Goal: Task Accomplishment & Management: Complete application form

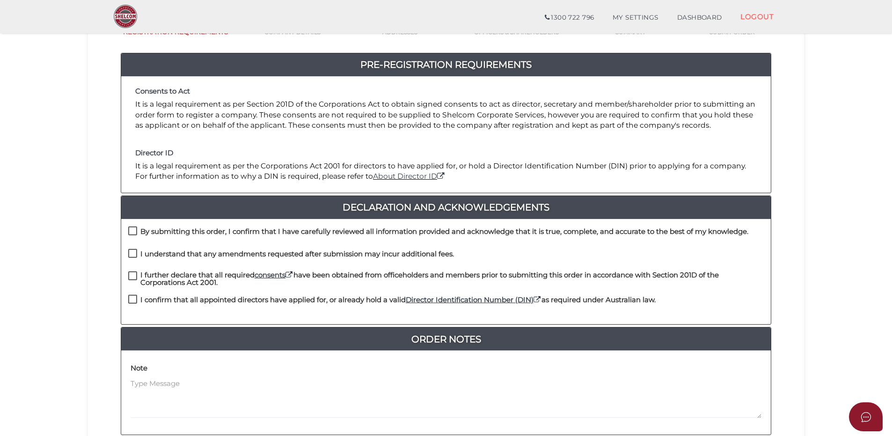
scroll to position [94, 0]
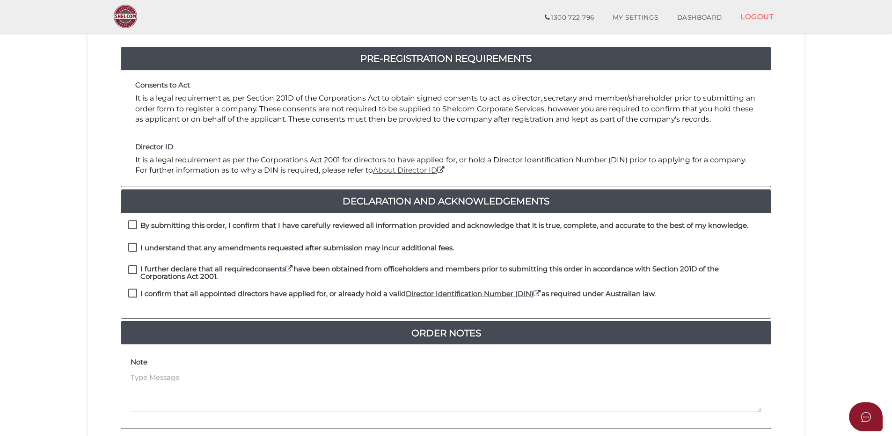
click at [133, 224] on label "By submitting this order, I confirm that I have carefully reviewed all informat…" at bounding box center [438, 228] width 620 height 12
checkbox input "true"
click at [133, 249] on label "I understand that any amendments requested after submission may incur additiona…" at bounding box center [291, 250] width 326 height 12
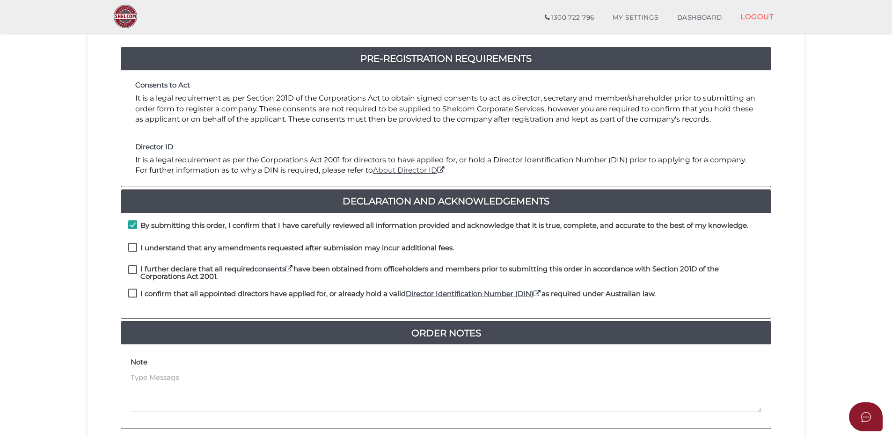
checkbox input "true"
click at [132, 271] on label "I further declare that all required consents have been obtained from officehold…" at bounding box center [446, 271] width 636 height 12
checkbox input "true"
click at [132, 293] on label "I confirm that all appointed directors have applied for, or already hold a vali…" at bounding box center [392, 296] width 528 height 12
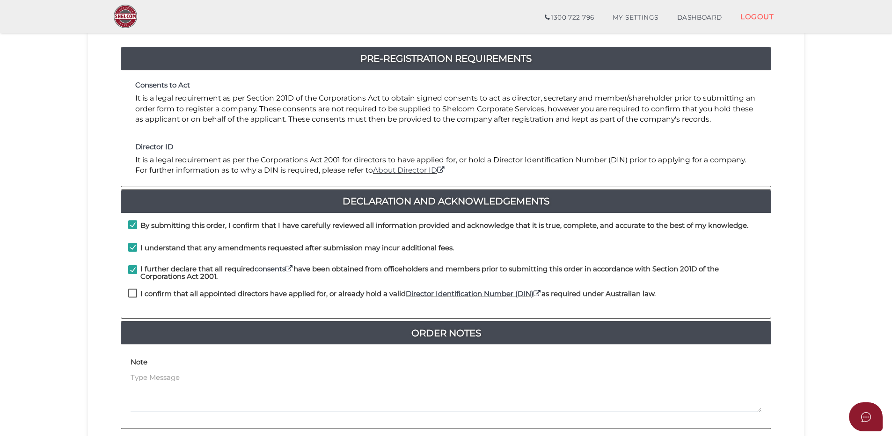
checkbox input "true"
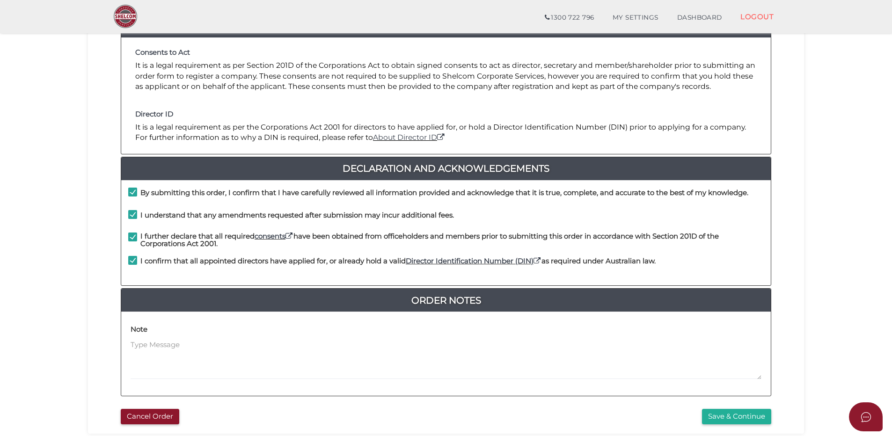
scroll to position [187, 0]
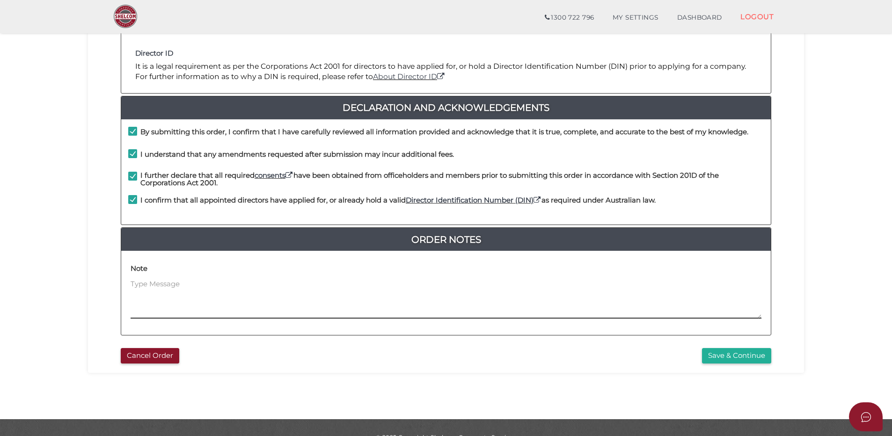
click at [143, 285] on textarea at bounding box center [446, 299] width 631 height 40
click at [318, 297] on textarea "please use the attached Constitution which is your standard constitution with K…" at bounding box center [446, 299] width 631 height 40
paste textarea "Marica Jankovic"
click at [376, 295] on textarea "please use the attached Constitution which is your standard constitution with K…" at bounding box center [446, 299] width 631 height 40
paste textarea "317-433 Gisborne-Melton Road, Toolern Vale, VIC 3337"
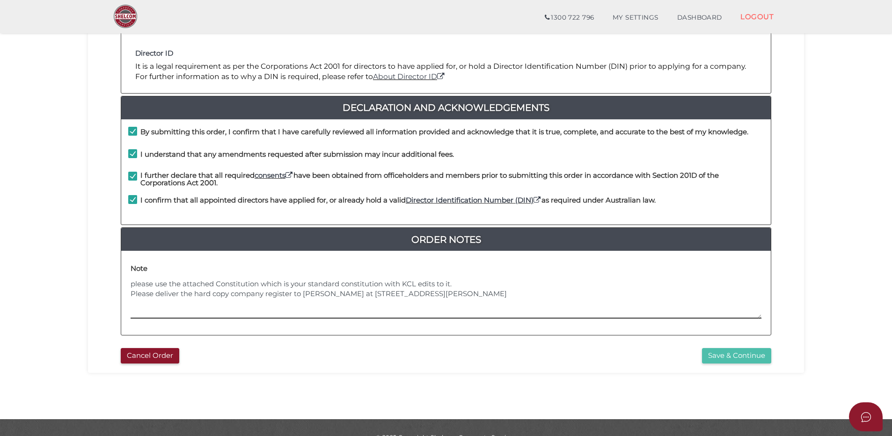
type textarea "please use the attached Constitution which is your standard constitution with K…"
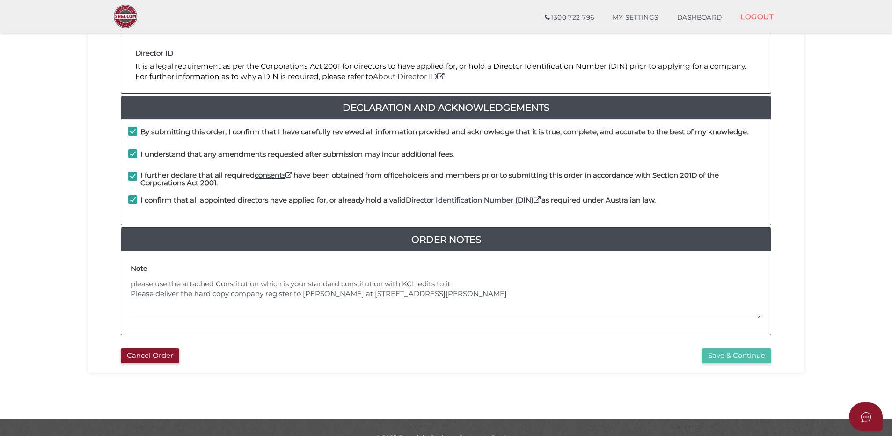
click at [725, 357] on button "Save & Continue" at bounding box center [736, 355] width 69 height 15
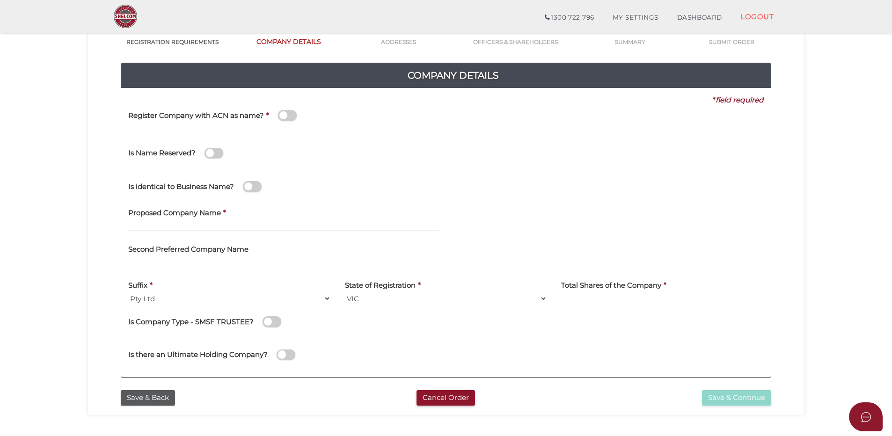
scroll to position [94, 0]
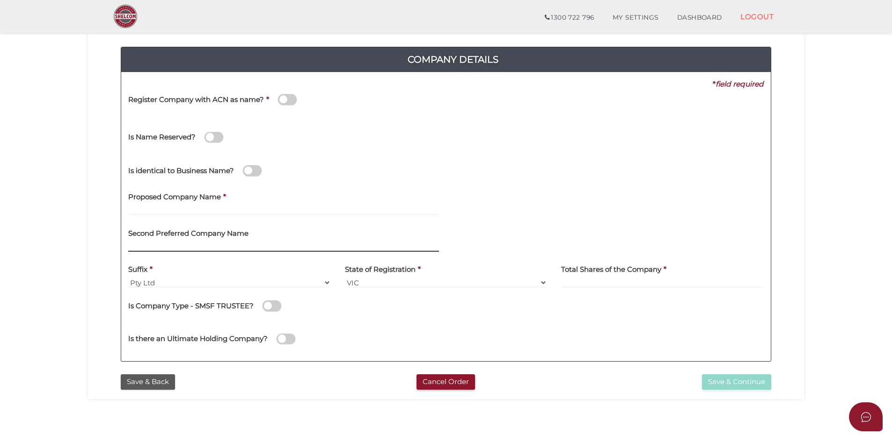
click at [153, 242] on input "text" at bounding box center [283, 247] width 311 height 10
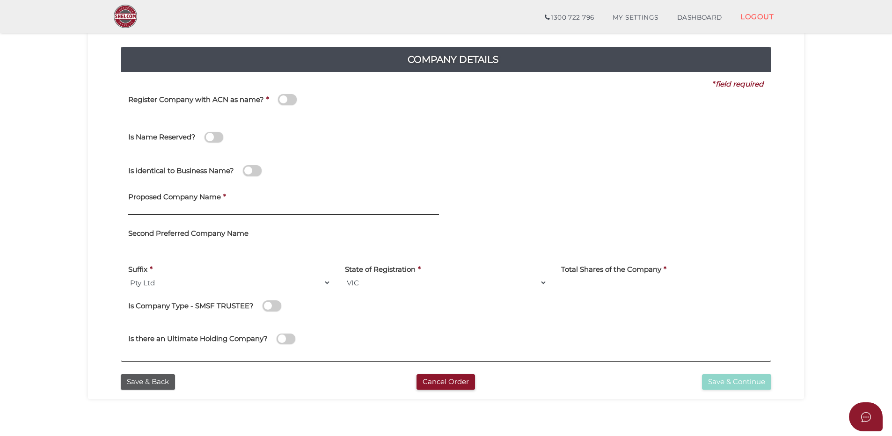
click at [147, 206] on input "text" at bounding box center [283, 210] width 311 height 10
paste input "Major IJ Construction"
type input "Major IJ Construction"
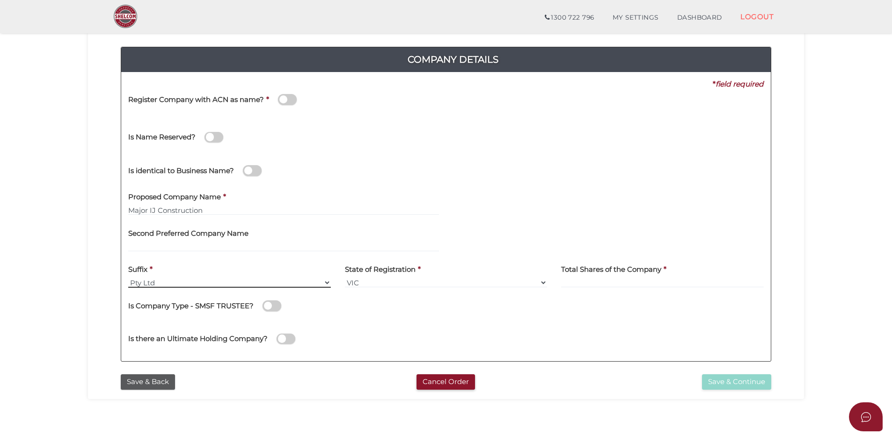
click at [327, 281] on select "Pty Ltd Pty Ltd Pty. Ltd. Pty Limited Proprietary Limited Proprietary Ltd" at bounding box center [229, 283] width 203 height 10
select select "Pty. Ltd."
click at [128, 278] on select "Pty Ltd Pty Ltd Pty. Ltd. Pty Limited Proprietary Limited Proprietary Ltd" at bounding box center [229, 283] width 203 height 10
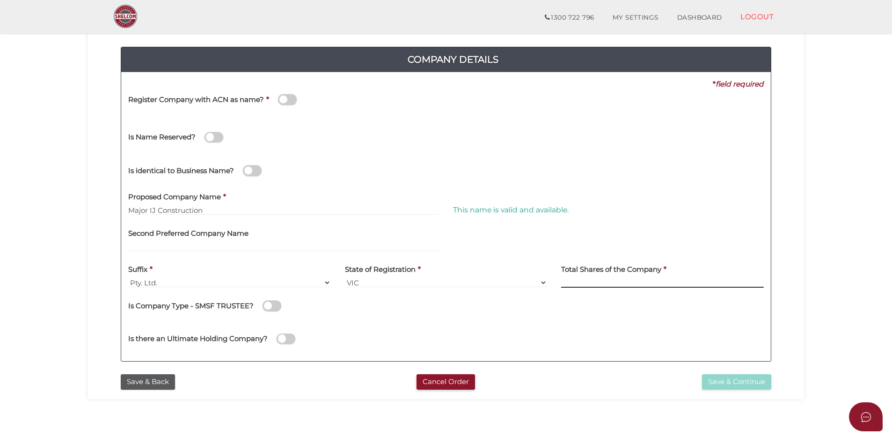
click at [579, 281] on input at bounding box center [662, 283] width 203 height 10
type input "14"
click at [731, 382] on button "Save & Continue" at bounding box center [736, 382] width 69 height 15
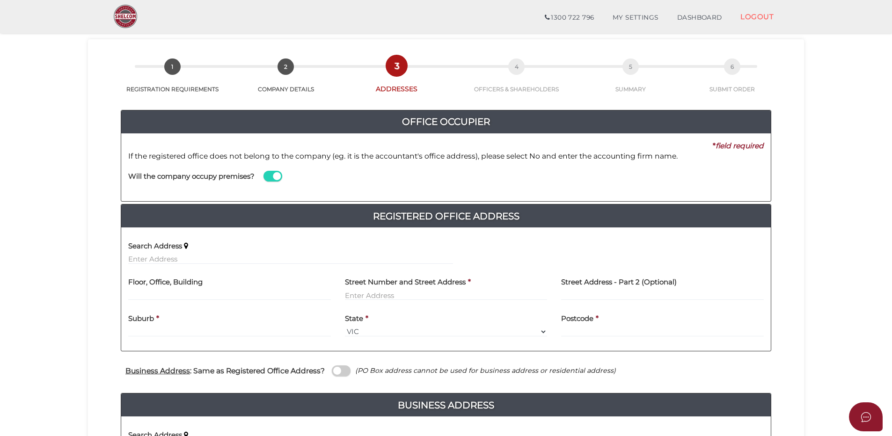
scroll to position [47, 0]
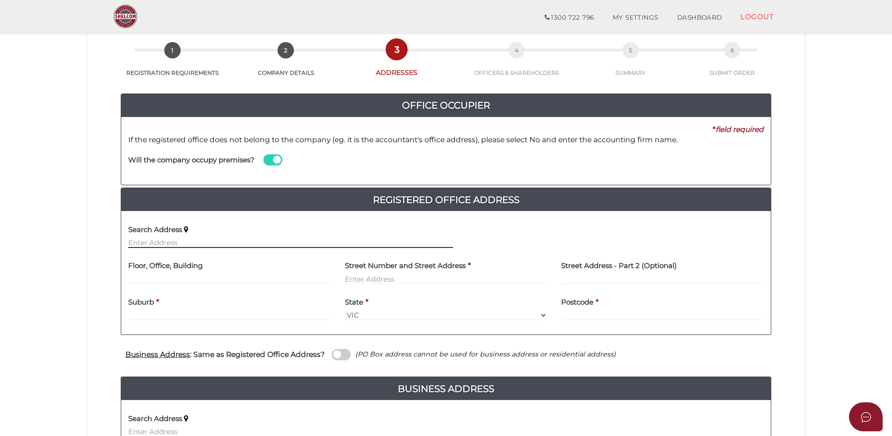
click at [225, 245] on input "text" at bounding box center [290, 243] width 325 height 10
paste input "317-433 Gisborne-Melton Road, Toolern Vale"
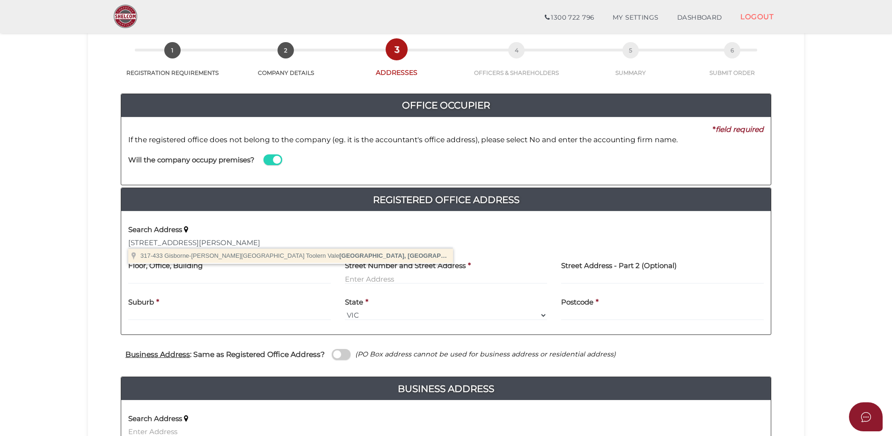
type input "317-433 Gisborne-Melton Road, Toolern Vale VIC, Australia"
type input "317-433 Gisborne-Melton Road"
type input "Toolern Vale"
select select "VIC"
type input "3337"
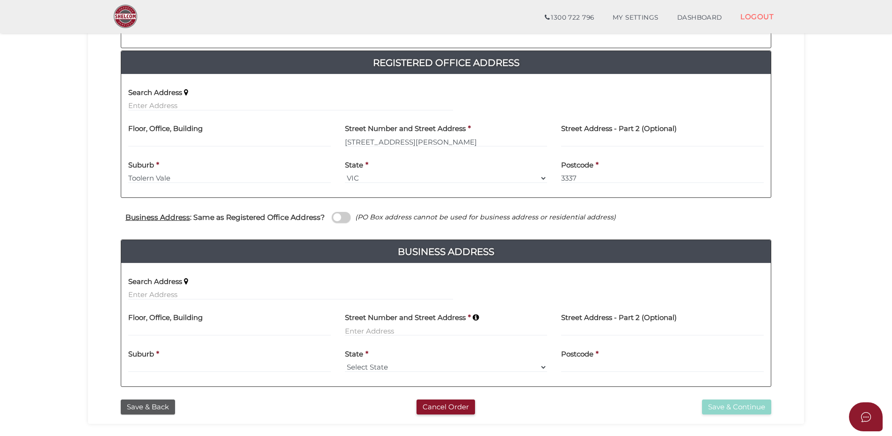
scroll to position [187, 0]
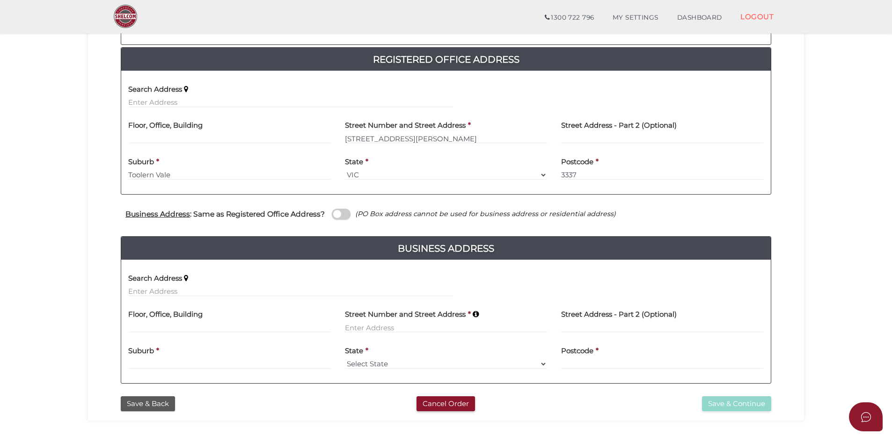
click at [336, 213] on span at bounding box center [341, 214] width 19 height 11
click at [0, 0] on input "checkbox" at bounding box center [0, 0] width 0 height 0
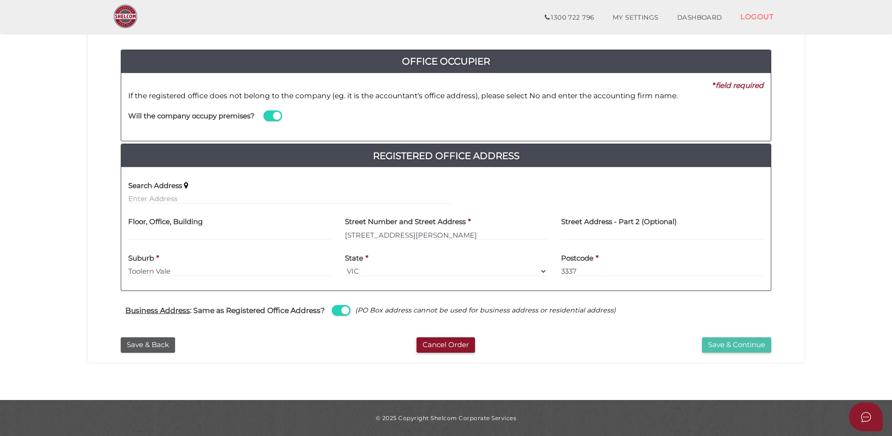
click at [722, 345] on button "Save & Continue" at bounding box center [736, 345] width 69 height 15
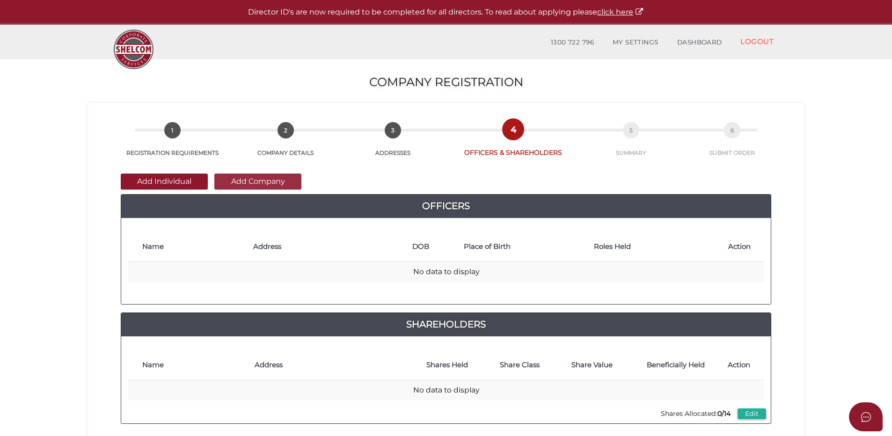
click at [257, 179] on button "Add Company" at bounding box center [257, 182] width 87 height 16
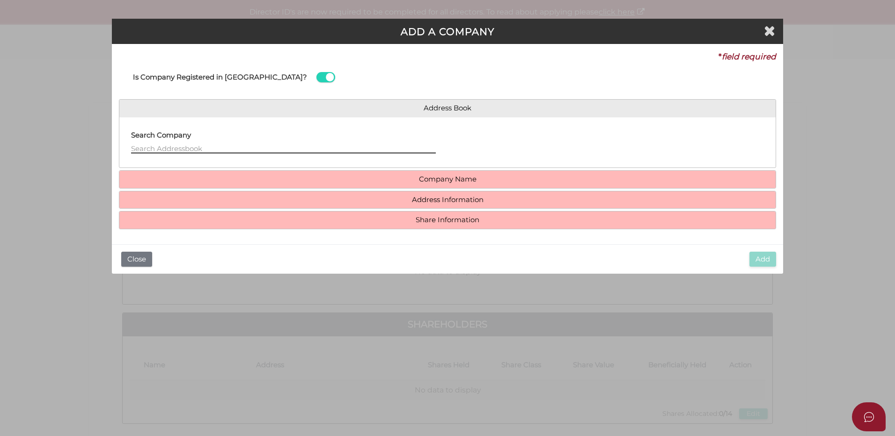
click at [140, 148] on input "text" at bounding box center [283, 148] width 305 height 10
type input "m"
type input "Marcia"
click at [139, 258] on button "Close" at bounding box center [136, 259] width 31 height 15
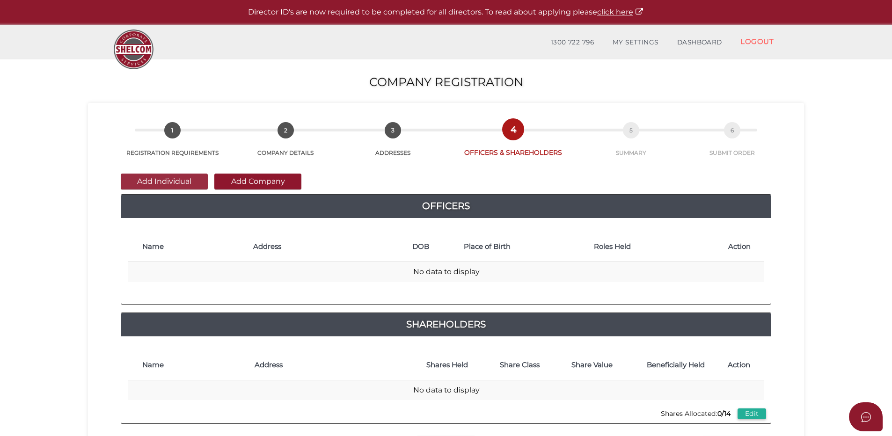
click at [159, 180] on button "Add Individual" at bounding box center [164, 182] width 87 height 16
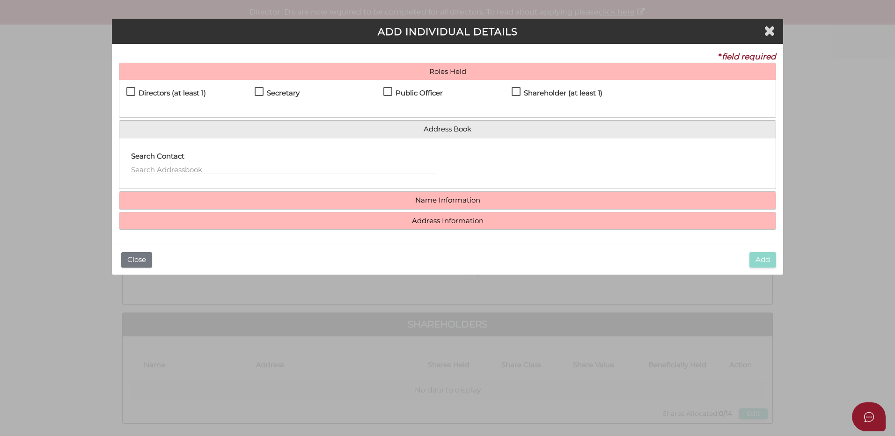
click at [131, 92] on label "Directors (at least 1)" at bounding box center [166, 95] width 80 height 12
checkbox input "true"
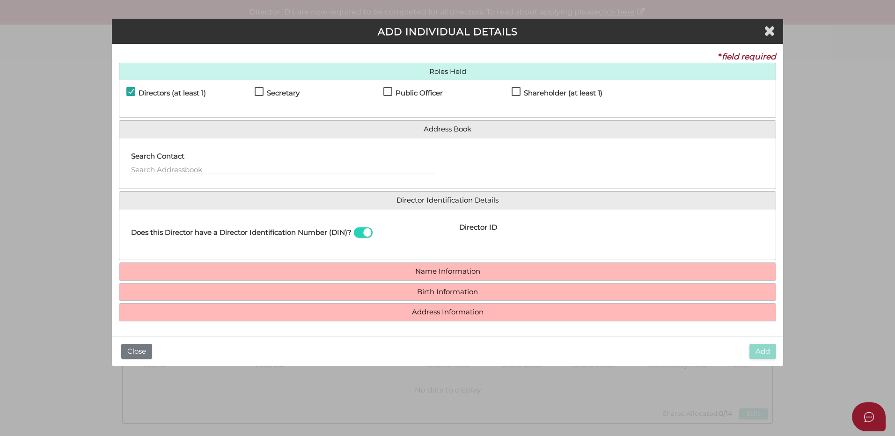
click at [261, 91] on label "Secretary" at bounding box center [277, 95] width 45 height 12
checkbox input "true"
click at [388, 91] on label "Public Officer" at bounding box center [412, 95] width 59 height 12
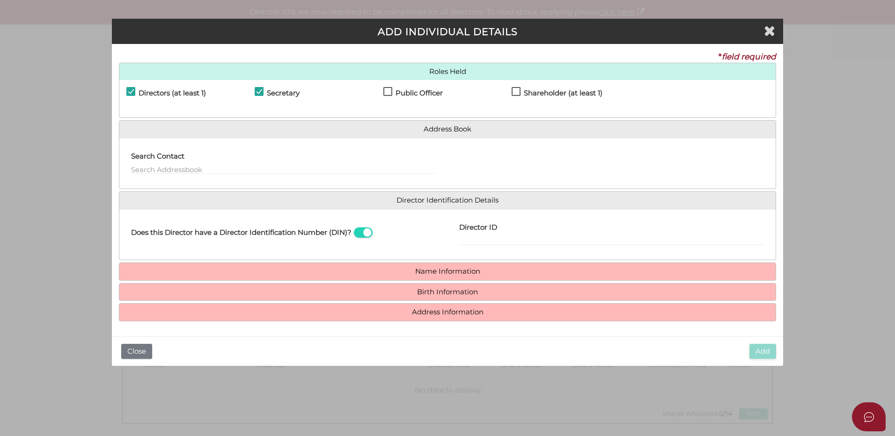
checkbox input "true"
click at [516, 89] on label "Shareholder (at least 1)" at bounding box center [557, 95] width 91 height 12
checkbox input "true"
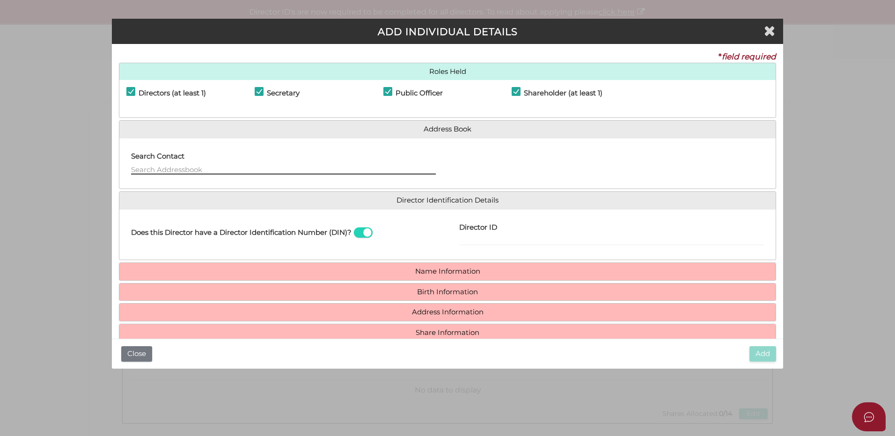
click at [139, 167] on input "text" at bounding box center [283, 169] width 305 height 10
type input "Marica Jankovic"
click at [494, 237] on input "Director ID" at bounding box center [611, 241] width 305 height 10
paste input "036313810998066"
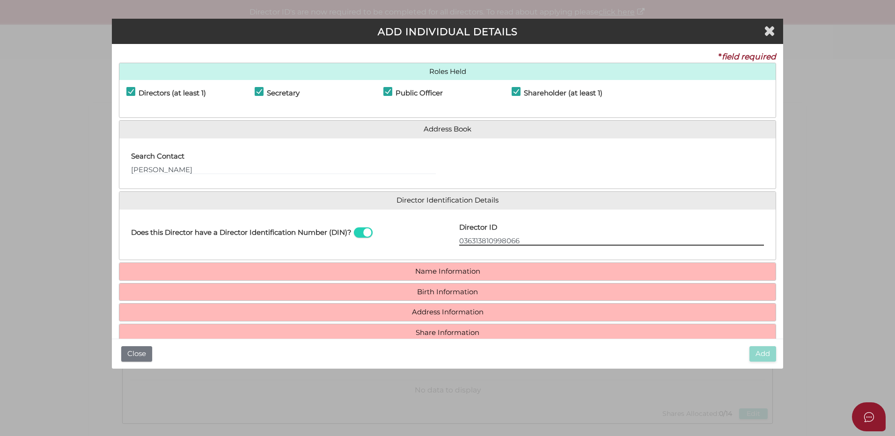
type input "036313810998066"
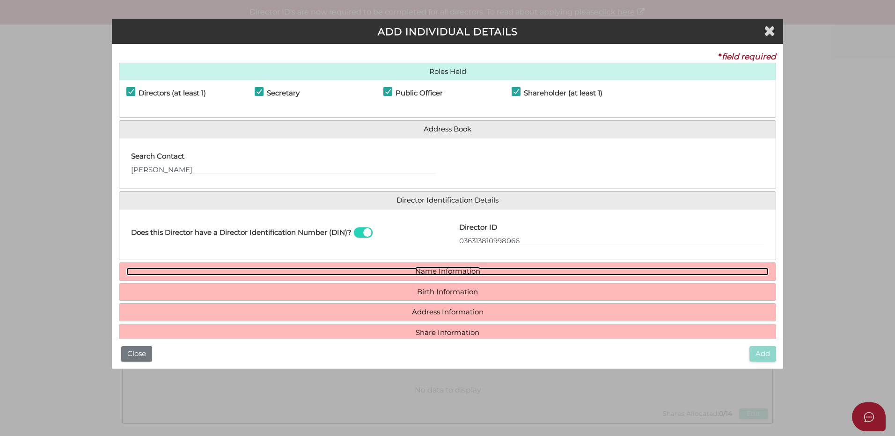
click at [428, 269] on link "Name Information" at bounding box center [447, 272] width 642 height 8
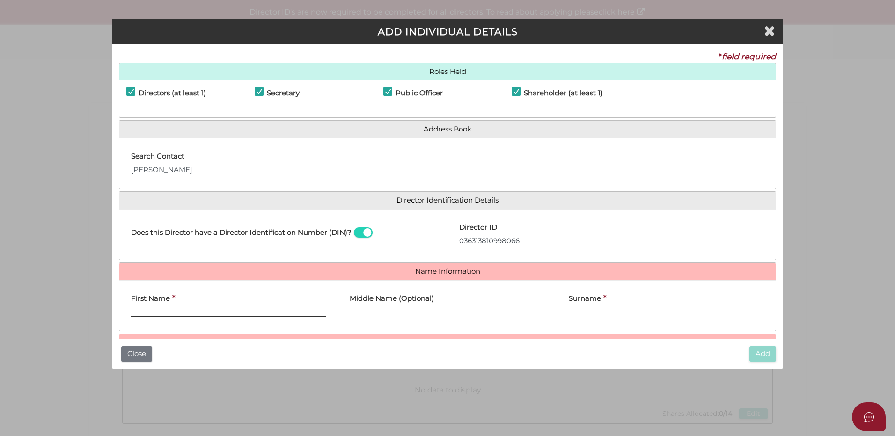
click at [146, 310] on input "First Name" at bounding box center [228, 312] width 195 height 10
click at [167, 308] on input "First Name" at bounding box center [228, 312] width 195 height 10
click at [165, 310] on input "First Name" at bounding box center [228, 312] width 195 height 10
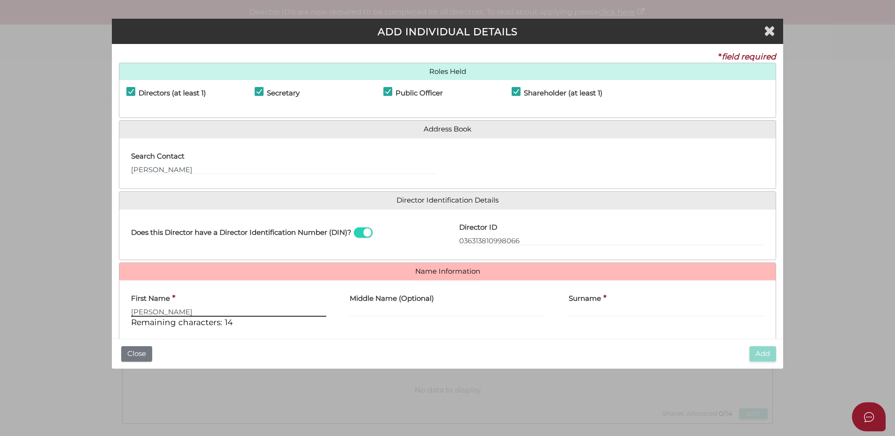
type input "Marica"
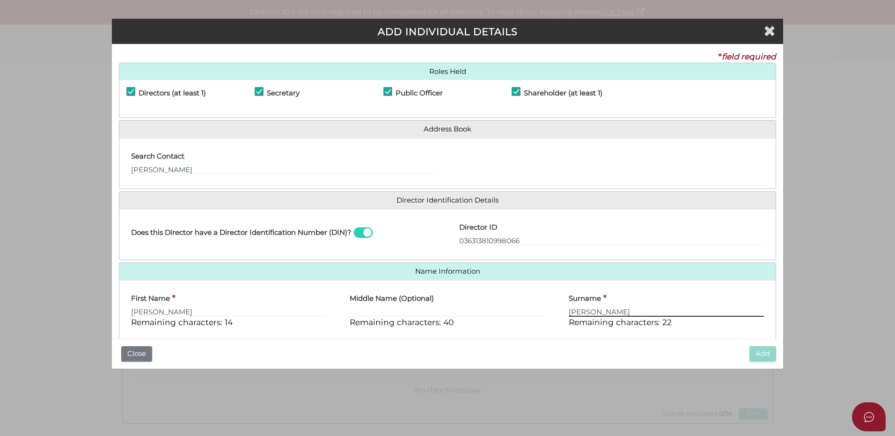
type input "Jankovic"
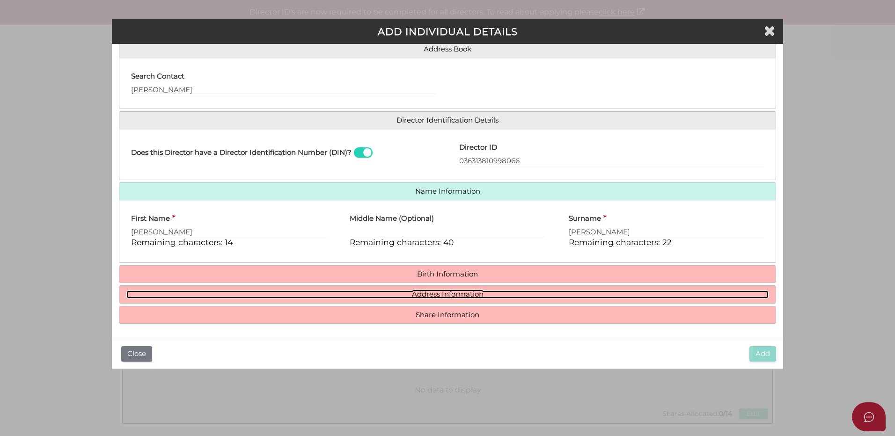
click at [438, 291] on link "Address Information" at bounding box center [447, 295] width 642 height 8
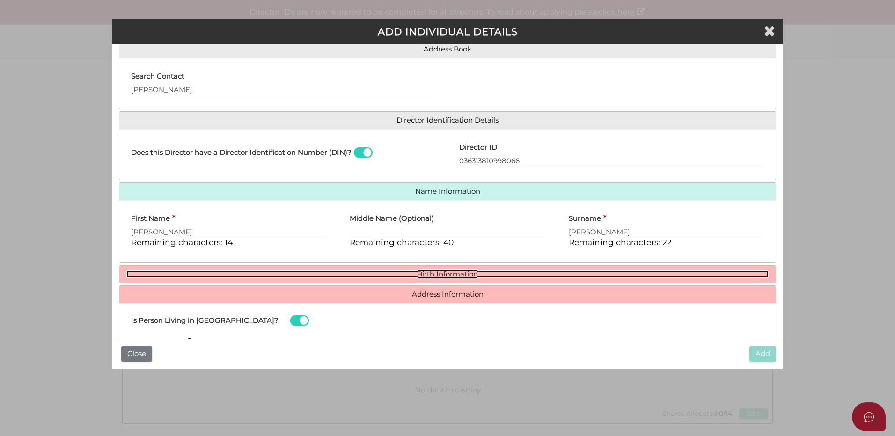
click at [429, 271] on link "Birth Information" at bounding box center [447, 275] width 642 height 8
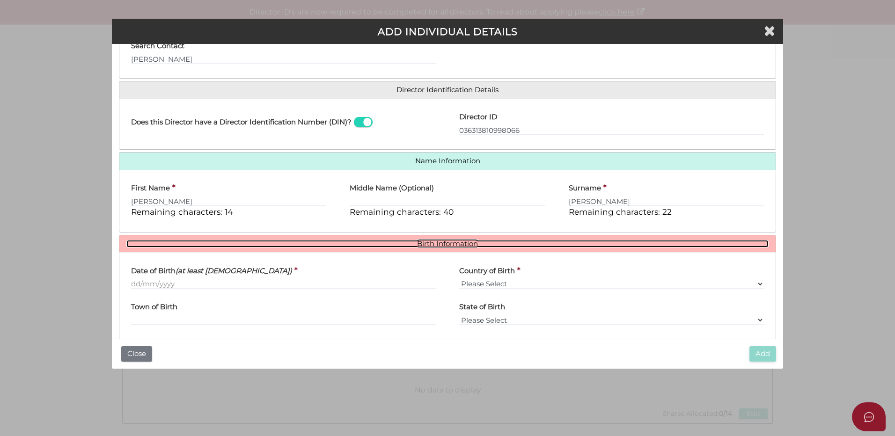
scroll to position [127, 0]
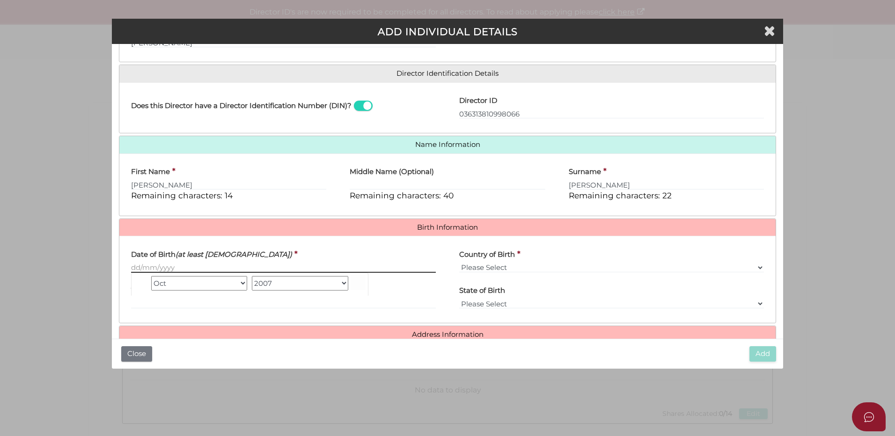
click at [223, 268] on input "Date of Birth (at least 18 years old)" at bounding box center [283, 268] width 305 height 10
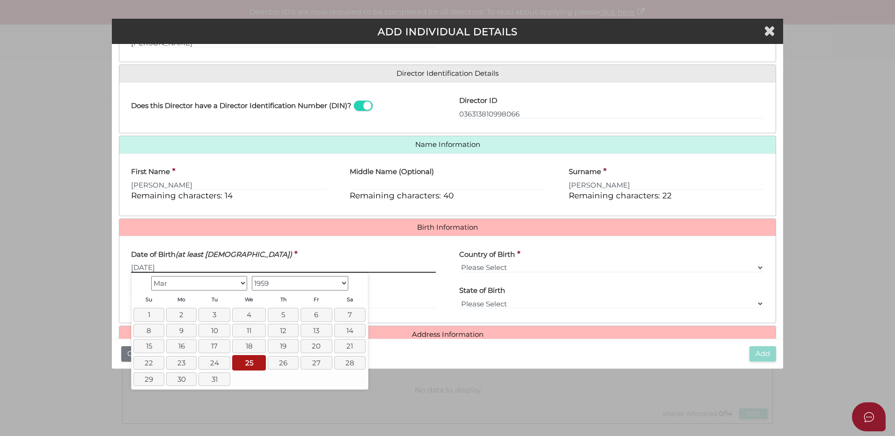
type input "[DATE]"
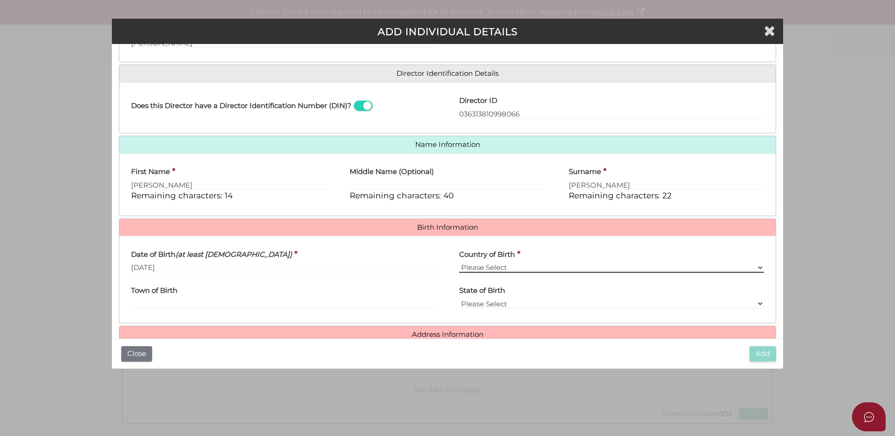
click at [464, 265] on select "Please Select v Australia Afghanistan Albania Algeria American Samoa Andorra An…" at bounding box center [611, 268] width 305 height 10
select select "[GEOGRAPHIC_DATA]"
click at [459, 263] on select "Please Select v Australia Afghanistan Albania Algeria American Samoa Andorra An…" at bounding box center [611, 268] width 305 height 10
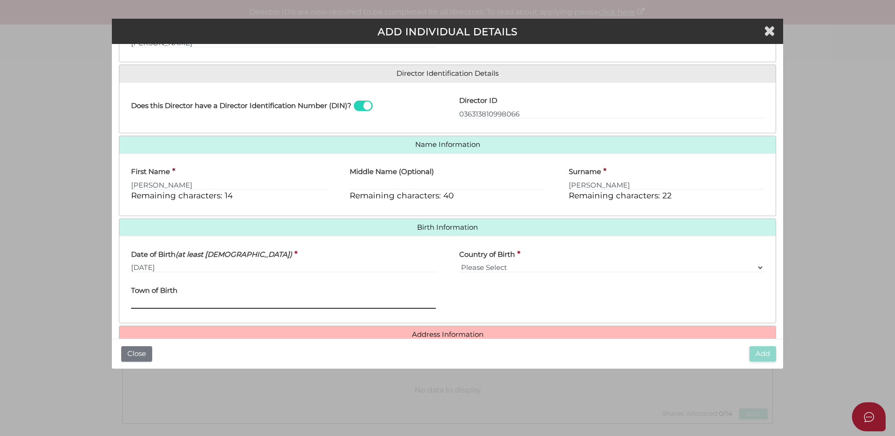
click at [142, 300] on input "Town of Birth" at bounding box center [283, 304] width 305 height 10
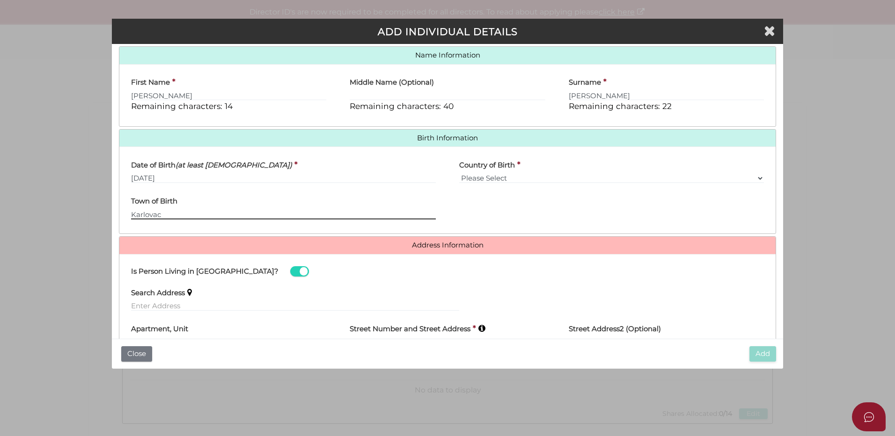
scroll to position [221, 0]
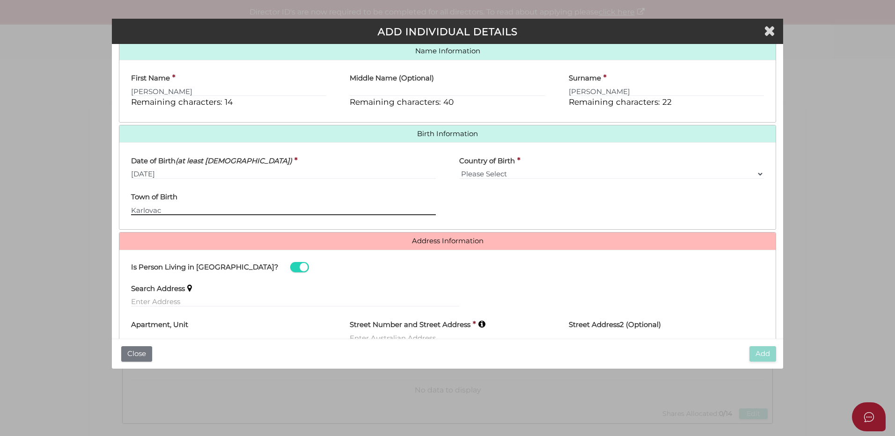
type input "Karlovac"
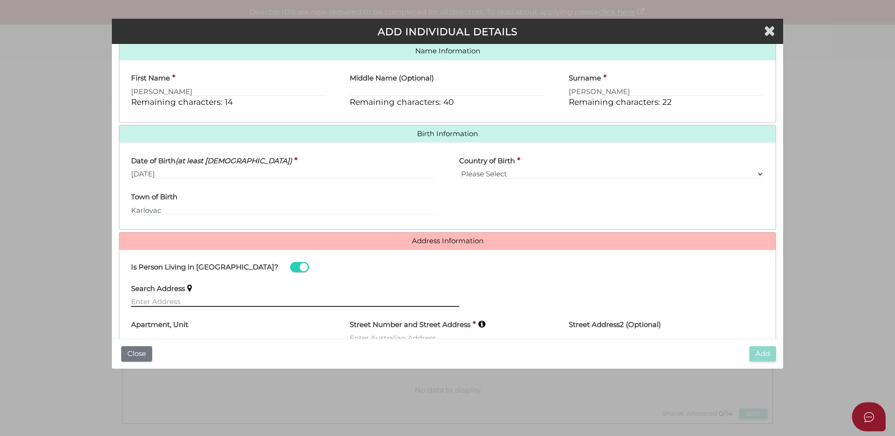
click at [167, 300] on input "text" at bounding box center [295, 302] width 328 height 10
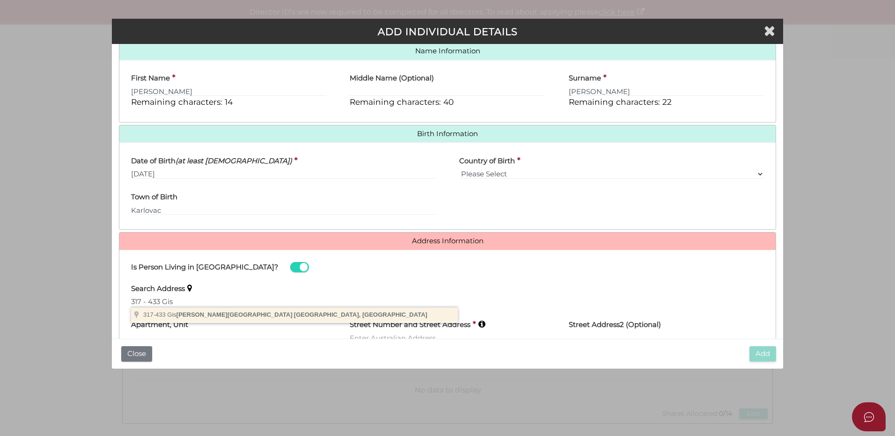
type input "317-433 Gisborne-Melton Road, Toolern Vale VIC, Australia"
type input "317-433 Gisborne-Melton Road"
type input "Toolern Vale"
select select "VIC"
type input "3337"
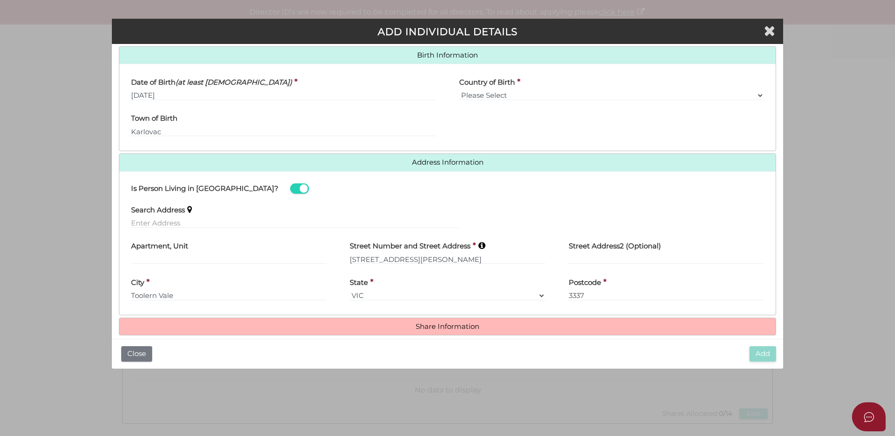
scroll to position [311, 0]
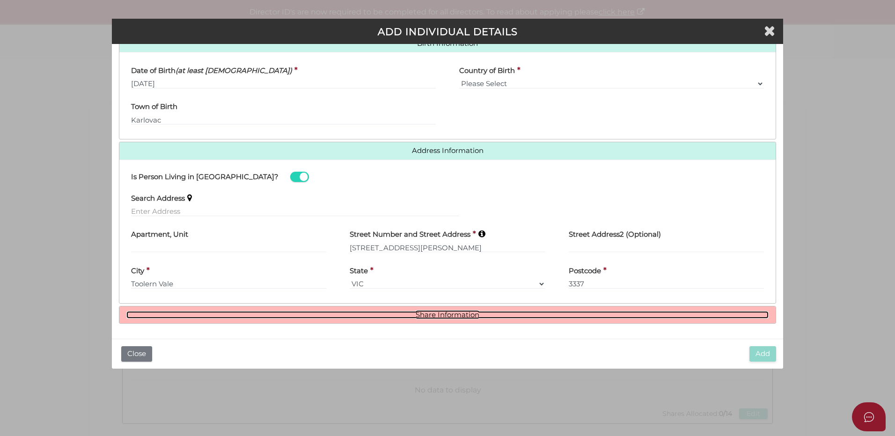
click at [429, 315] on link "Share Information" at bounding box center [447, 315] width 642 height 8
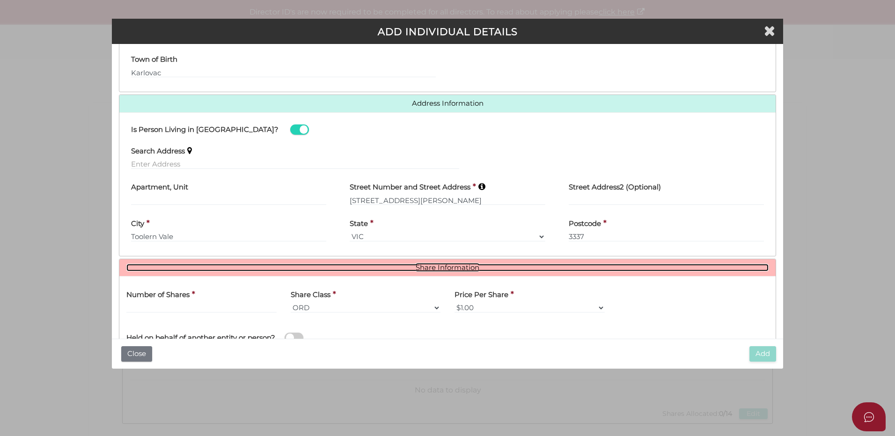
scroll to position [405, 0]
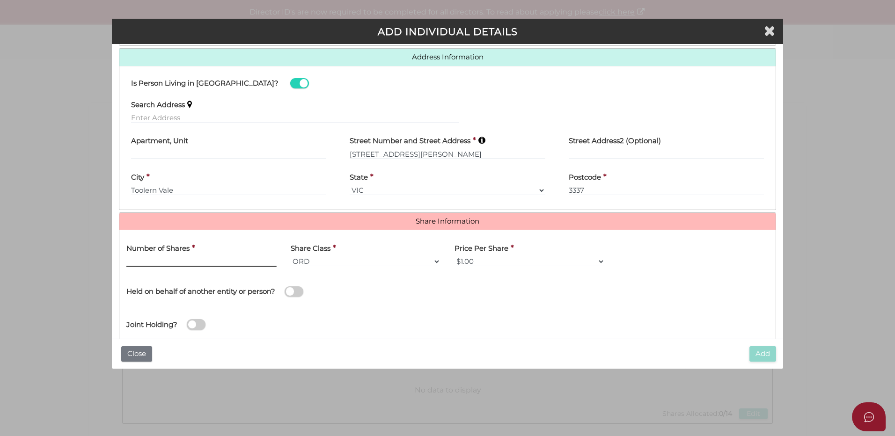
click at [146, 258] on input "text" at bounding box center [201, 262] width 150 height 10
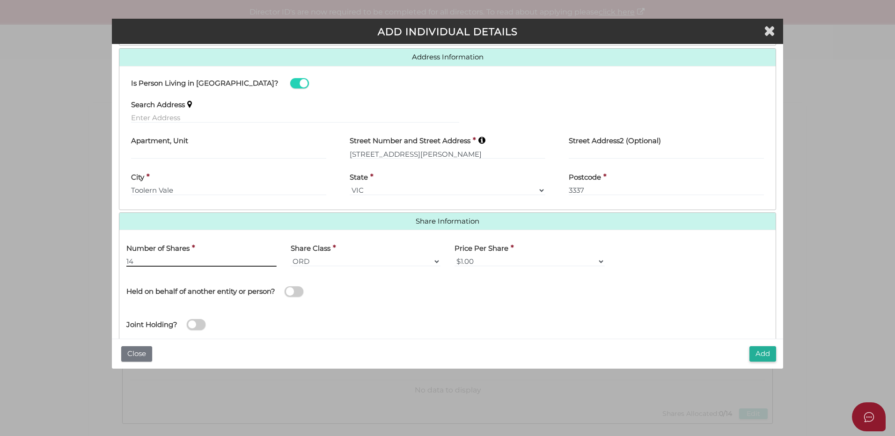
type input "14"
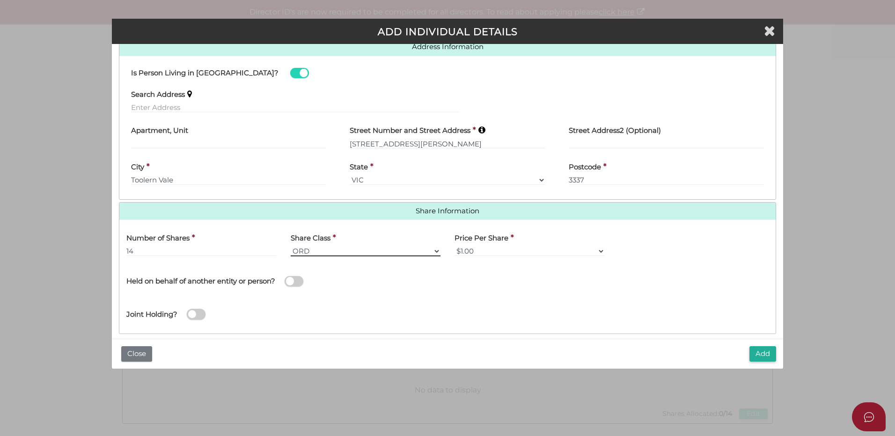
scroll to position [425, 0]
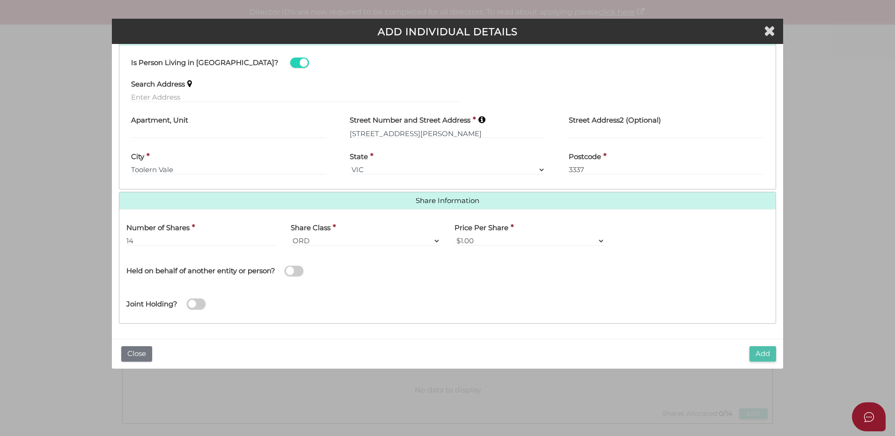
click at [762, 354] on button "Add" at bounding box center [763, 353] width 27 height 15
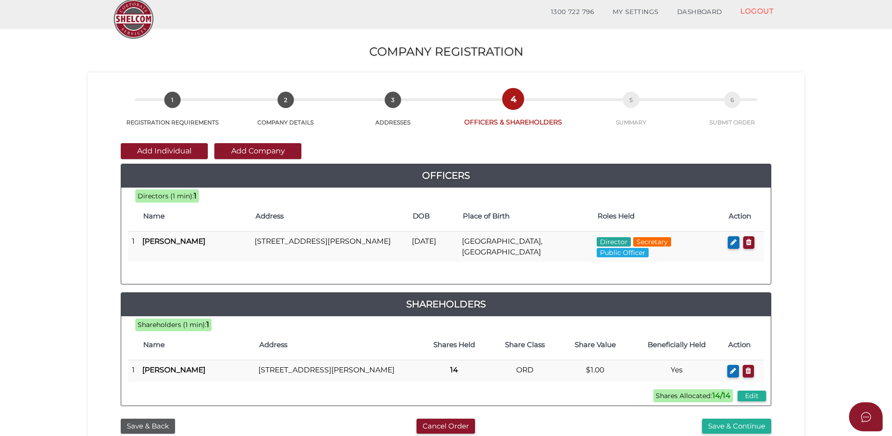
scroll to position [47, 0]
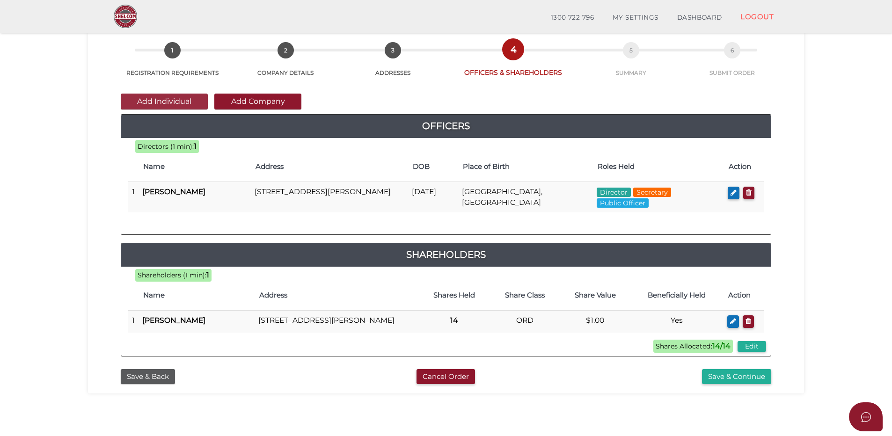
click at [149, 100] on button "Add Individual" at bounding box center [164, 102] width 87 height 16
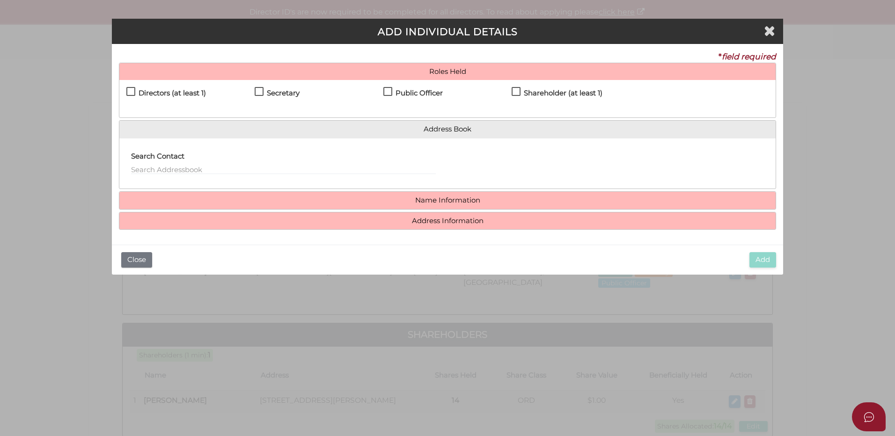
click at [131, 92] on label "Directors (at least 1)" at bounding box center [166, 95] width 80 height 12
checkbox input "true"
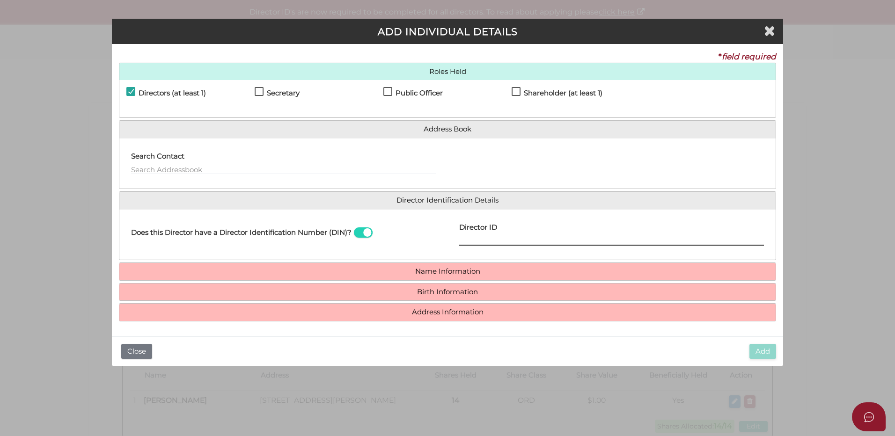
click at [472, 241] on input "Director ID" at bounding box center [611, 241] width 305 height 10
paste input "036 29904 38261"
click at [499, 242] on input "036 29904 38261" at bounding box center [611, 241] width 305 height 10
click at [527, 238] on input "0362990438261" at bounding box center [611, 241] width 305 height 10
click at [527, 241] on input "0362990438261" at bounding box center [611, 241] width 305 height 10
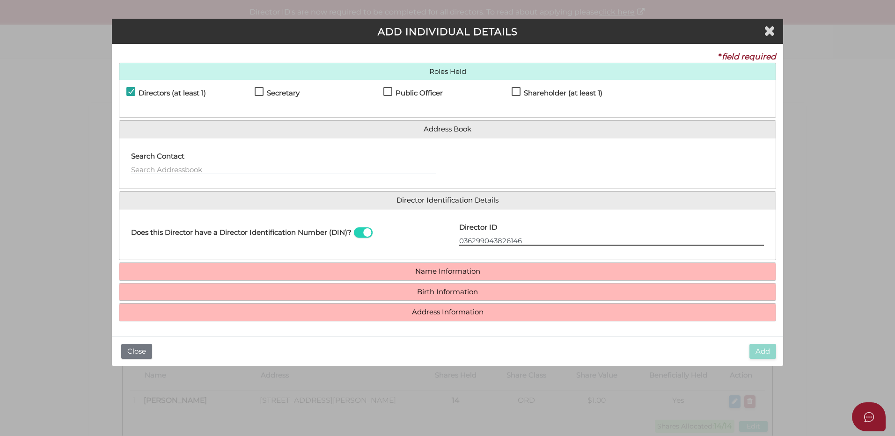
type input "036299043826146"
click at [146, 167] on input "text" at bounding box center [283, 169] width 305 height 10
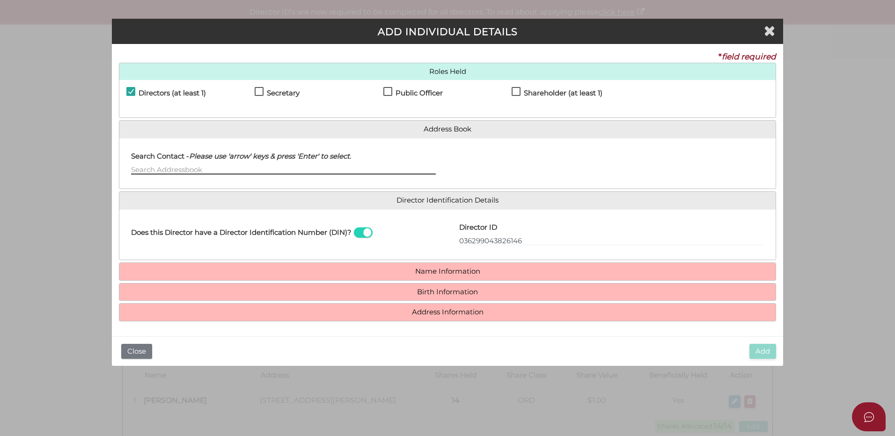
drag, startPoint x: 135, startPoint y: 168, endPoint x: 147, endPoint y: 168, distance: 12.6
click at [135, 168] on input "text" at bounding box center [283, 169] width 305 height 10
type input "Ivana Jankovic"
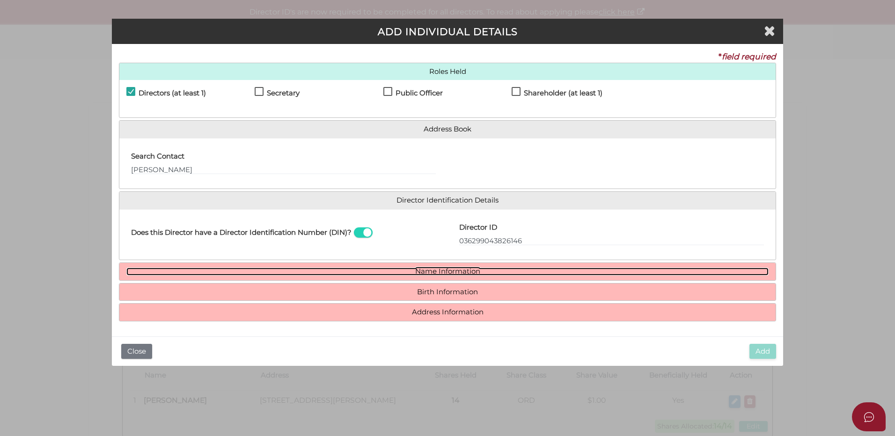
click at [440, 270] on link "Name Information" at bounding box center [447, 272] width 642 height 8
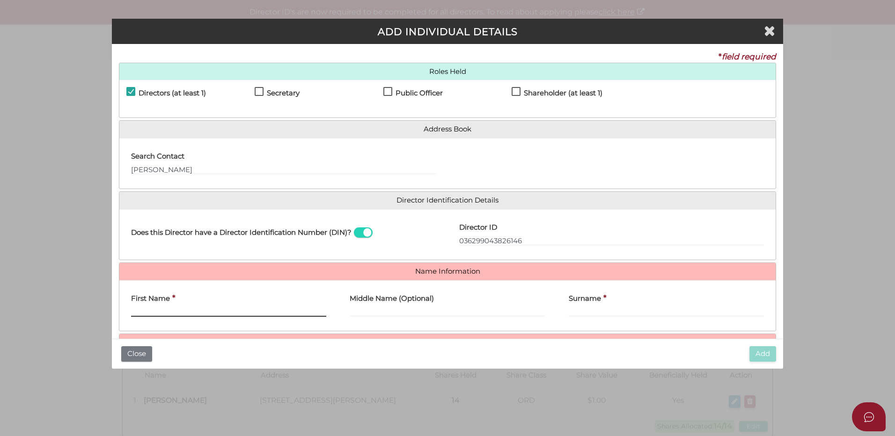
click at [147, 309] on input "First Name" at bounding box center [228, 312] width 195 height 10
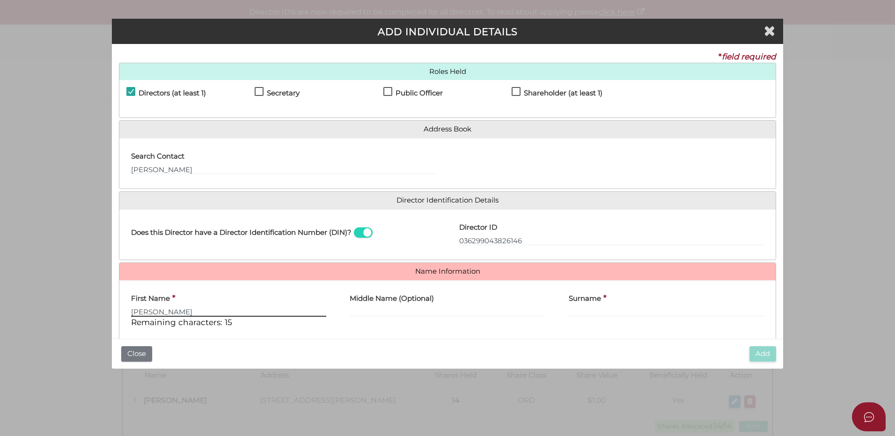
type input "Ivana"
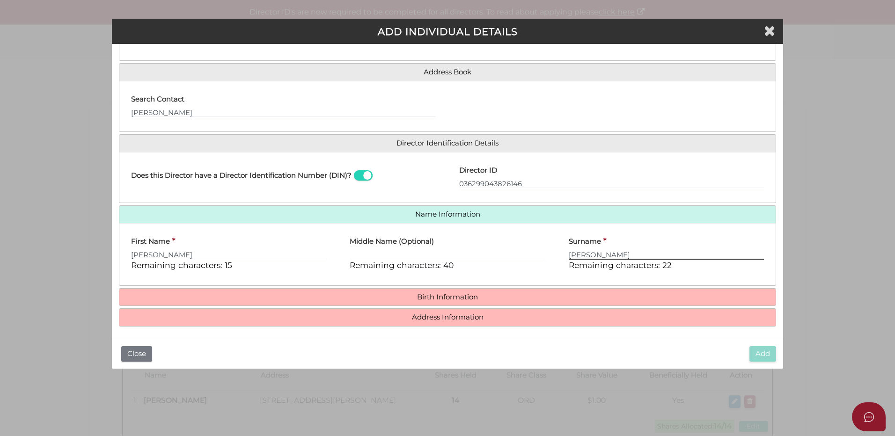
scroll to position [60, 0]
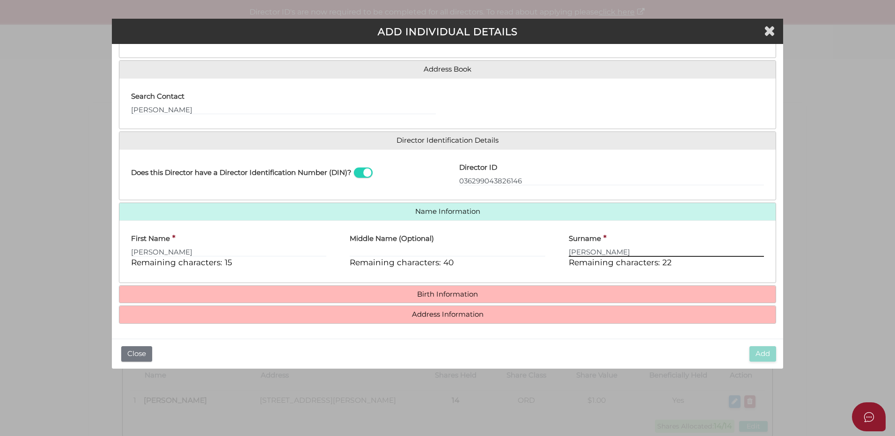
type input "Jankovic"
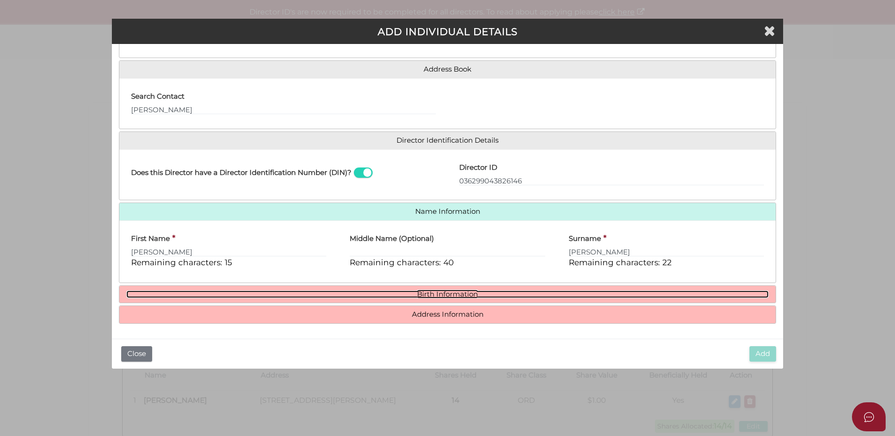
click at [428, 291] on link "Birth Information" at bounding box center [447, 295] width 642 height 8
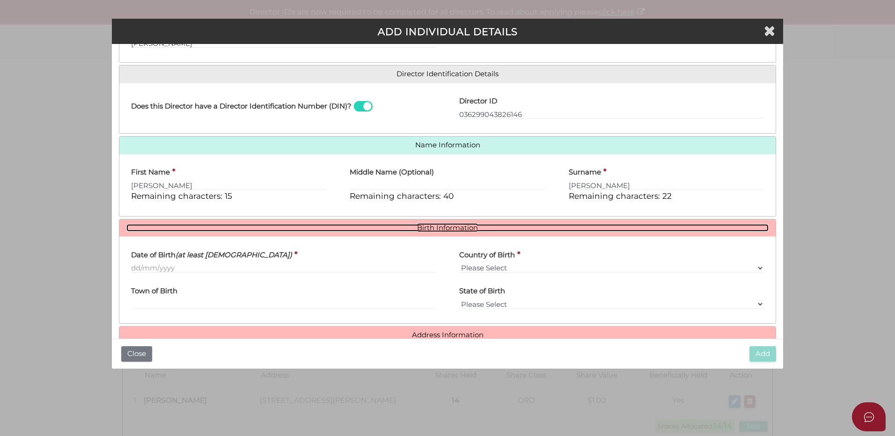
scroll to position [147, 0]
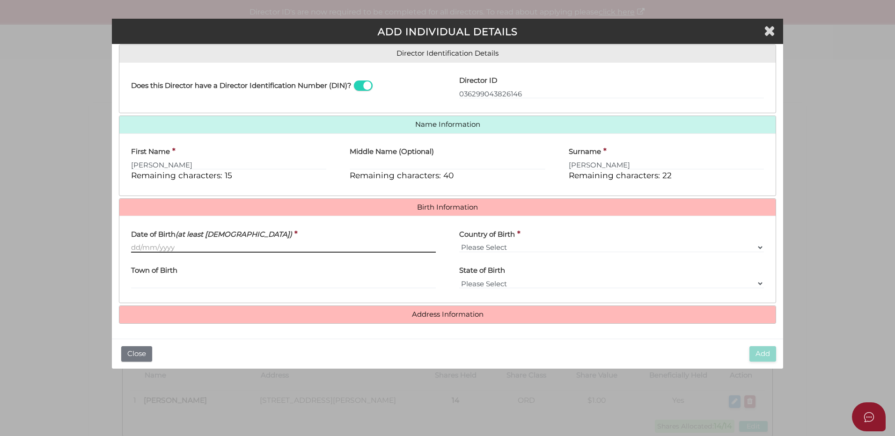
click at [135, 246] on input "Date of Birth (at least 18 years old)" at bounding box center [283, 248] width 305 height 10
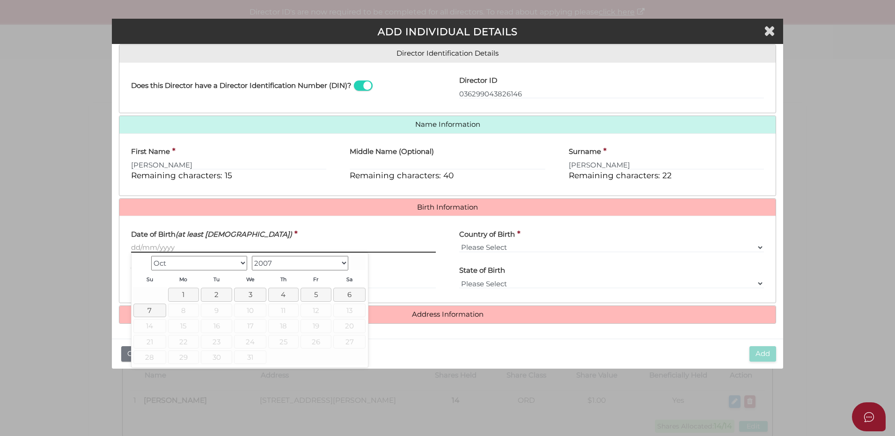
click at [132, 246] on input "Date of Birth (at least 18 years old)" at bounding box center [283, 248] width 305 height 10
paste input "[DATE]"
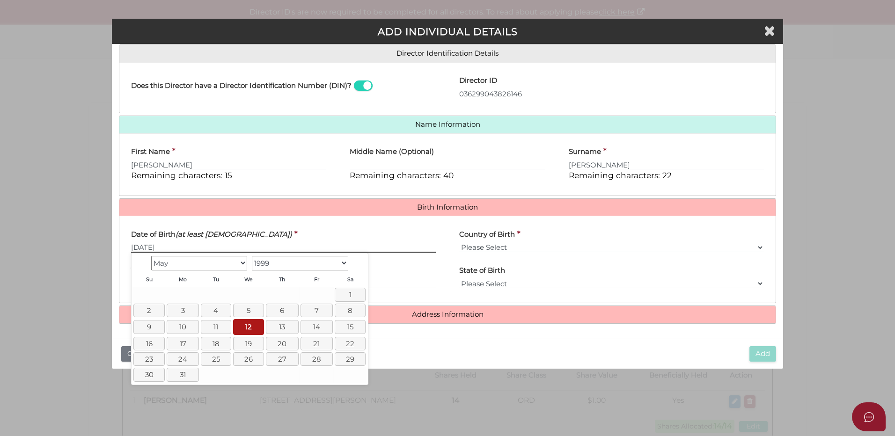
type input "[DATE]"
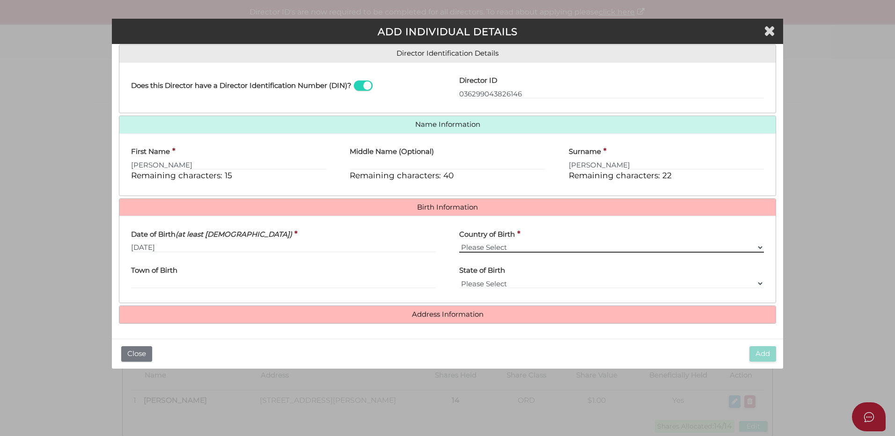
click at [507, 244] on select "Please Select v Australia Afghanistan Albania Algeria American Samoa Andorra An…" at bounding box center [611, 248] width 305 height 10
select select "[GEOGRAPHIC_DATA]"
click at [459, 243] on select "Please Select v Australia Afghanistan Albania Algeria American Samoa Andorra An…" at bounding box center [611, 248] width 305 height 10
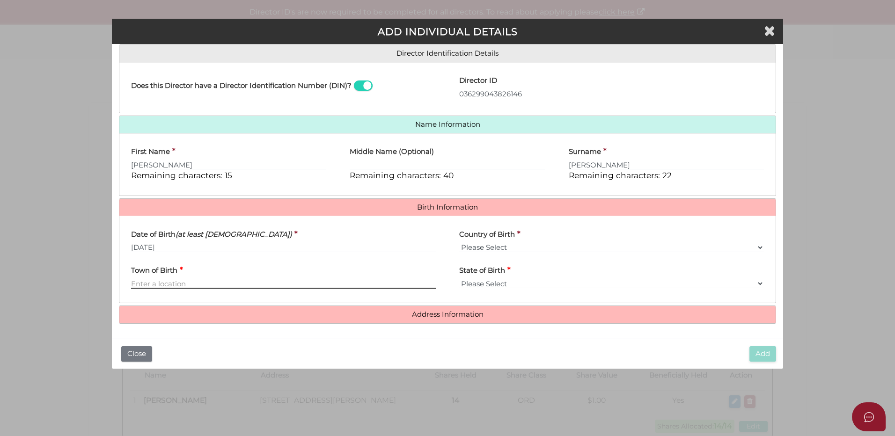
click at [137, 282] on input "Town of Birth" at bounding box center [283, 284] width 305 height 10
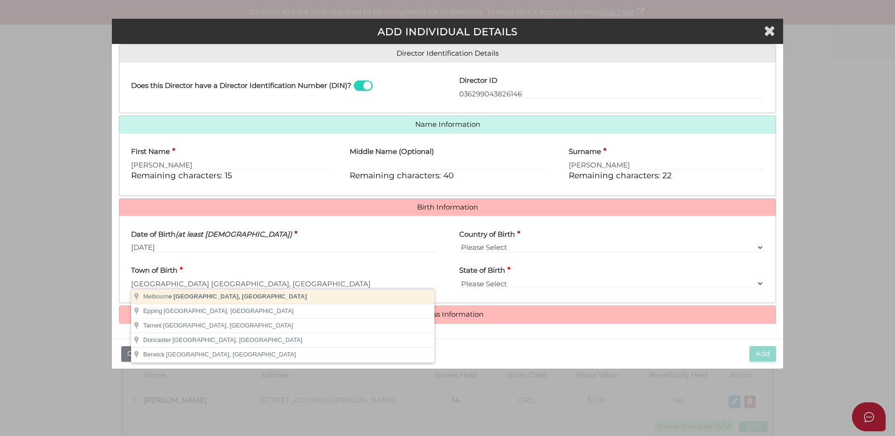
type input "Melbourne"
select select "VIC"
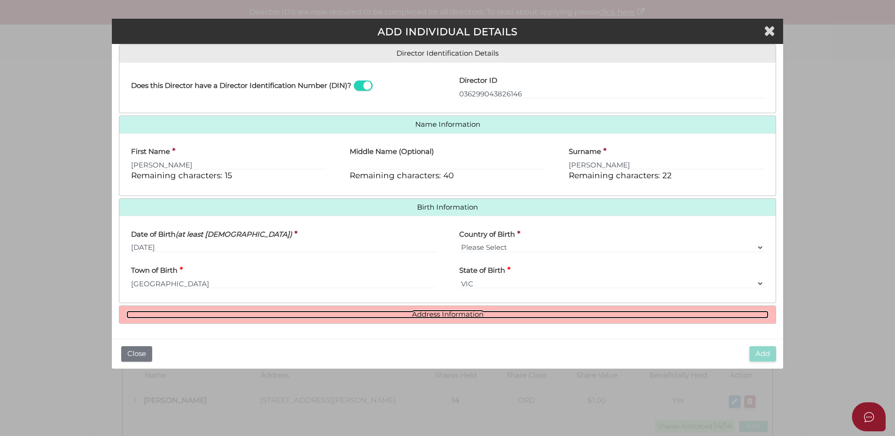
click at [432, 312] on link "Address Information" at bounding box center [447, 315] width 642 height 8
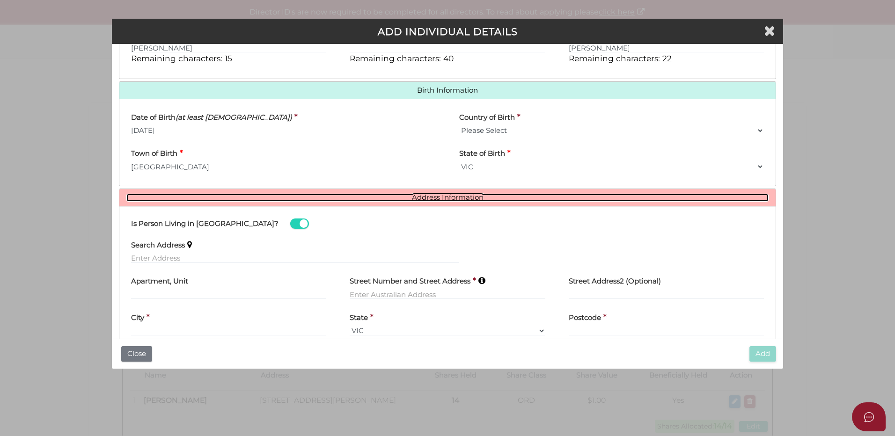
scroll to position [291, 0]
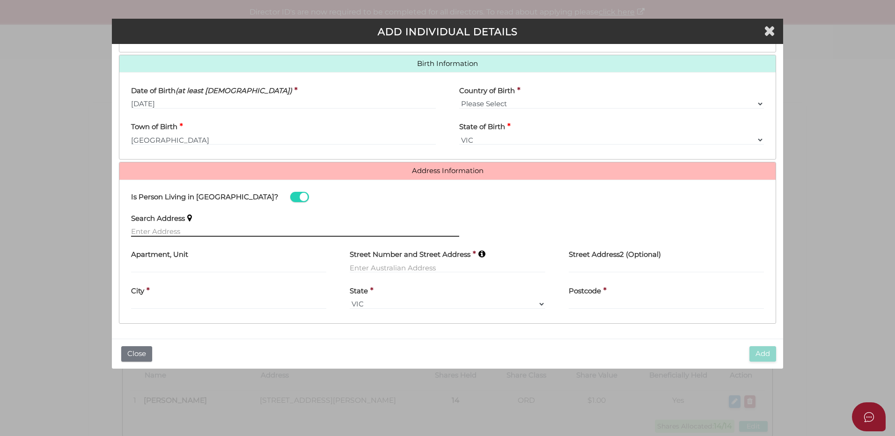
click at [138, 229] on input "text" at bounding box center [295, 232] width 328 height 10
paste input "317-433 Gisborne-Melton Road, Toolern Vale, VIC 3337"
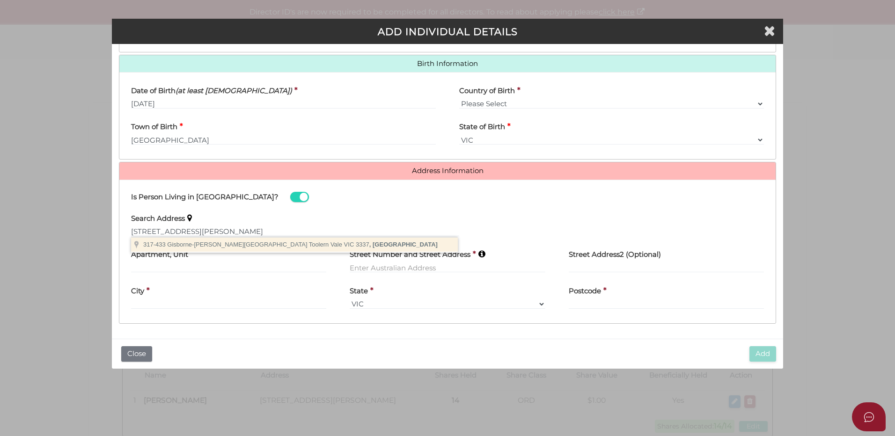
type input "317-433 Gisborne-Melton Road, Toolern Vale VIC 3337, Australia"
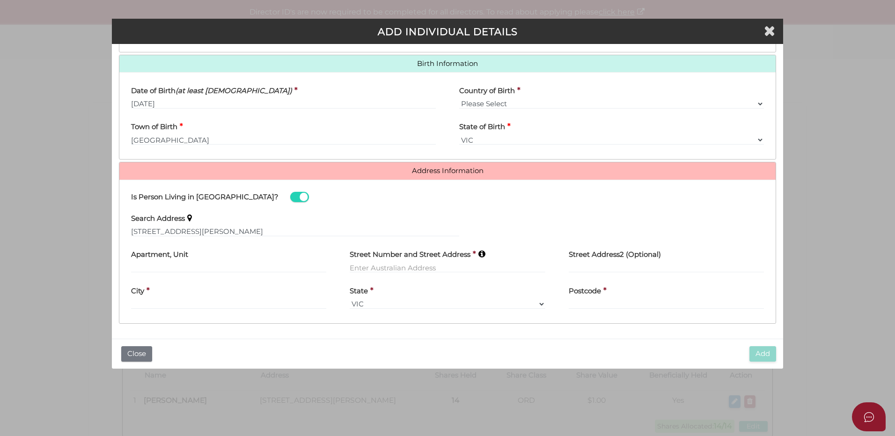
type input "317-433 Gisborne-Melton Road"
type input "Toolern Vale"
select select "VIC"
type input "3337"
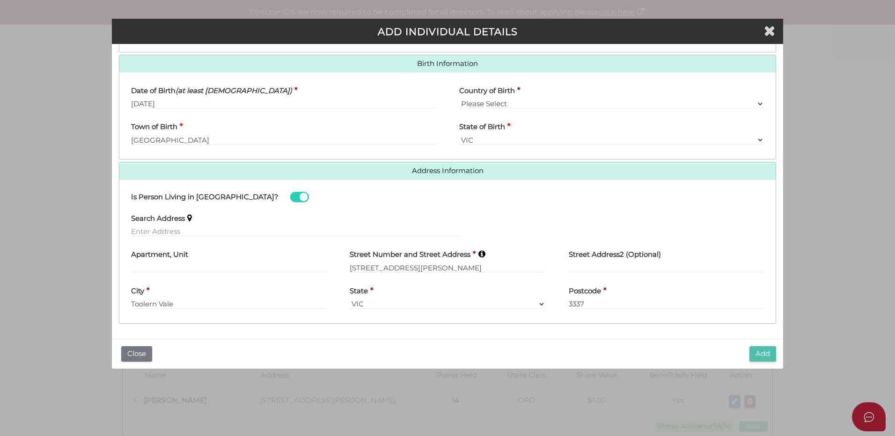
click at [762, 354] on button "Add" at bounding box center [763, 353] width 27 height 15
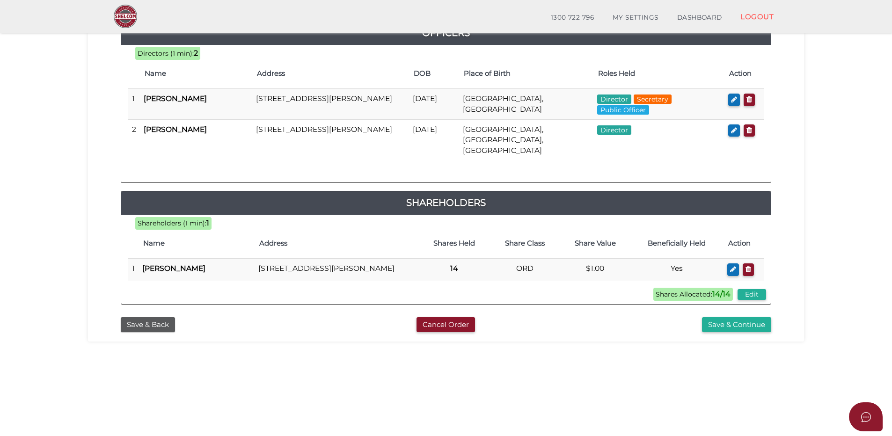
scroll to position [140, 0]
click at [725, 323] on button "Save & Continue" at bounding box center [736, 324] width 69 height 15
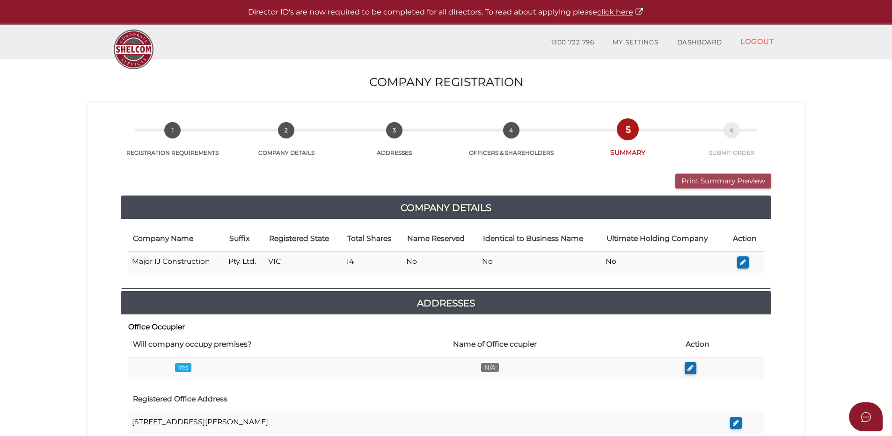
click at [705, 180] on button "Print Summary Preview" at bounding box center [724, 181] width 96 height 15
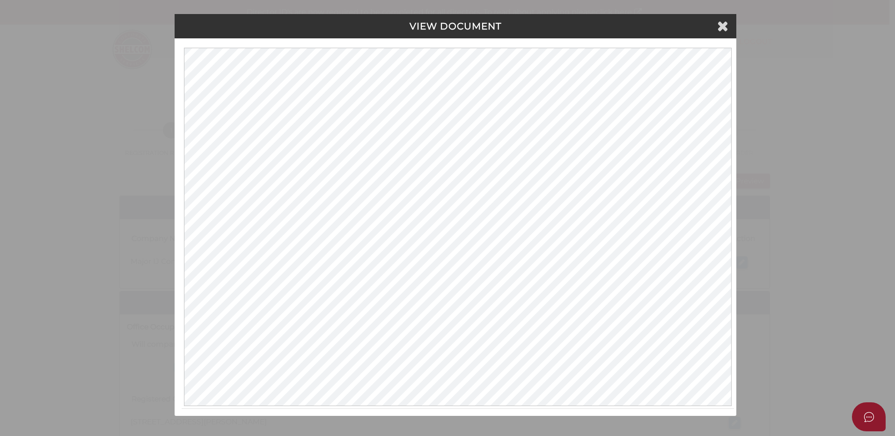
drag, startPoint x: 816, startPoint y: 117, endPoint x: 732, endPoint y: 66, distance: 97.6
click at [816, 117] on div "VIEW DOCUMENT Please click here to view this document in a new tab." at bounding box center [447, 218] width 895 height 436
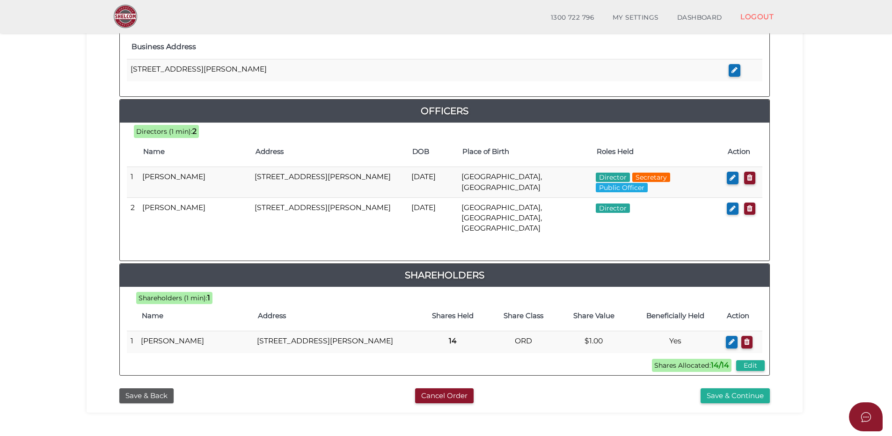
scroll to position [375, 0]
